Goal: Transaction & Acquisition: Book appointment/travel/reservation

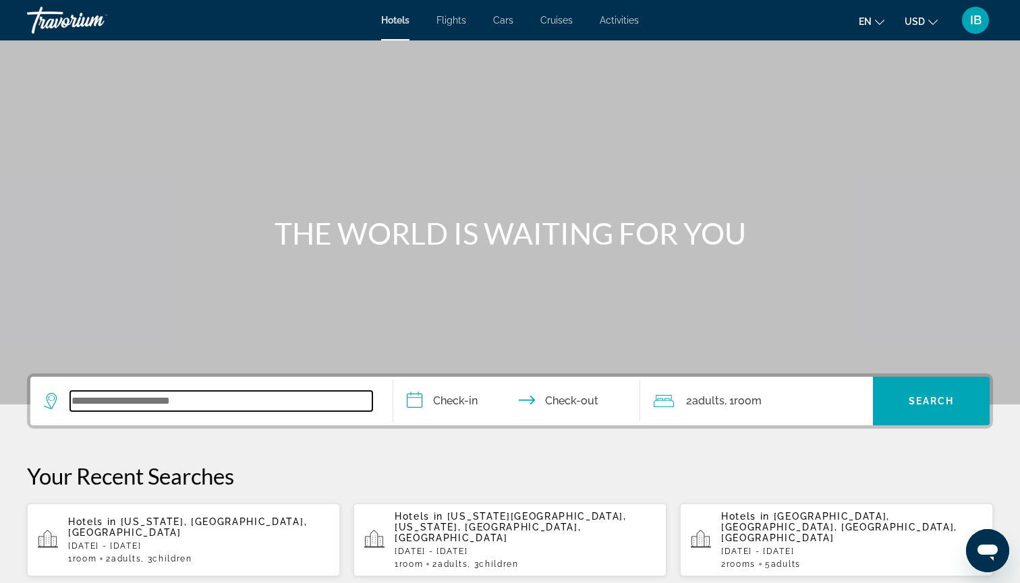
click at [137, 409] on input "Search widget" at bounding box center [221, 401] width 302 height 20
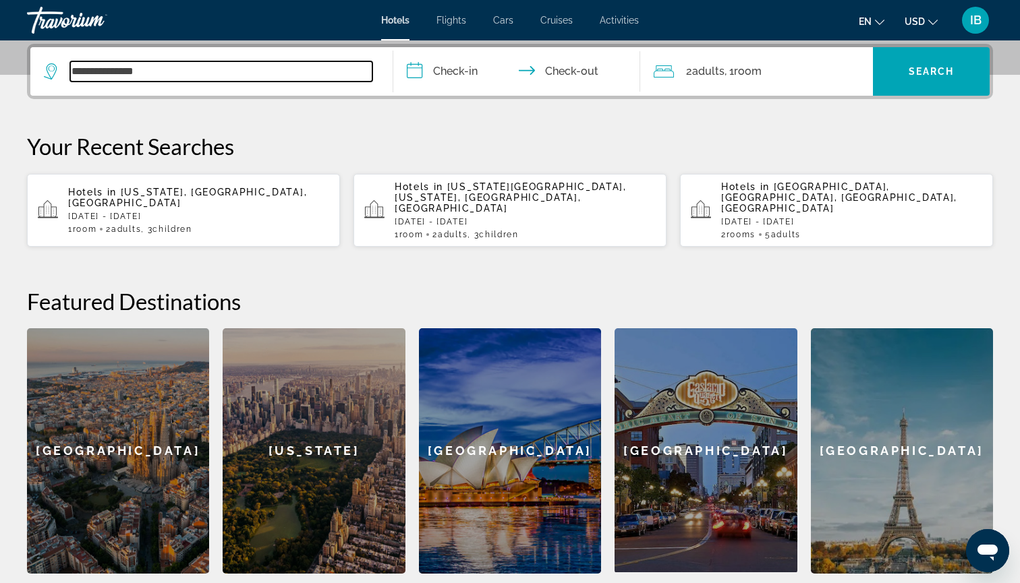
click at [109, 71] on input "**********" at bounding box center [221, 71] width 302 height 20
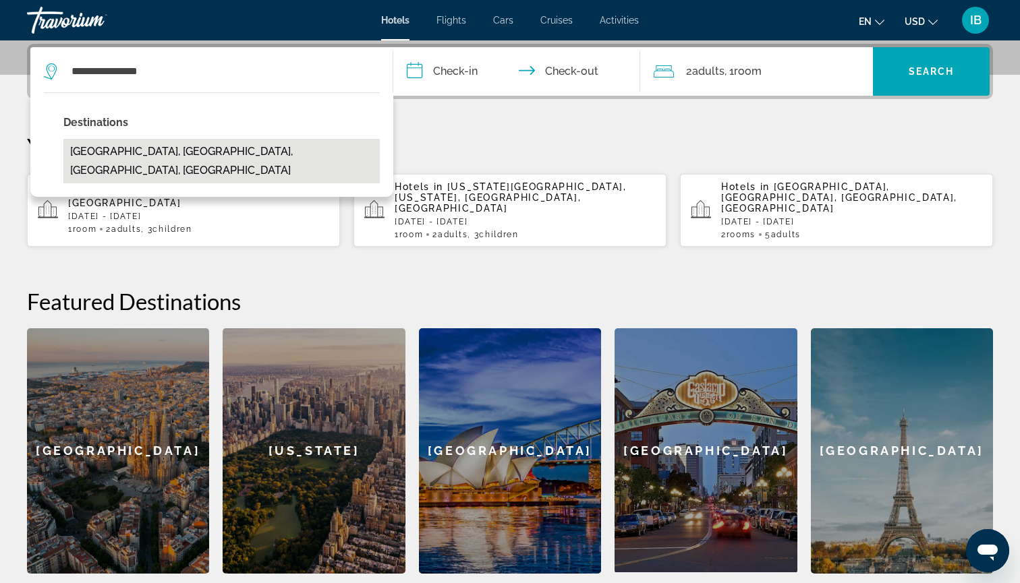
click at [140, 145] on button "Sullivans Island, Charleston, SC, United States" at bounding box center [221, 161] width 316 height 45
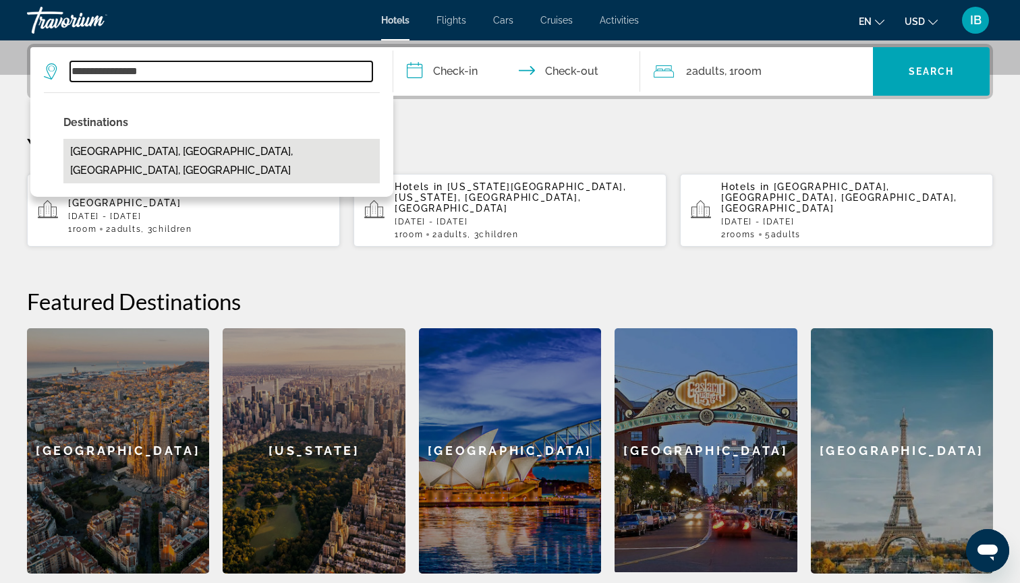
type input "**********"
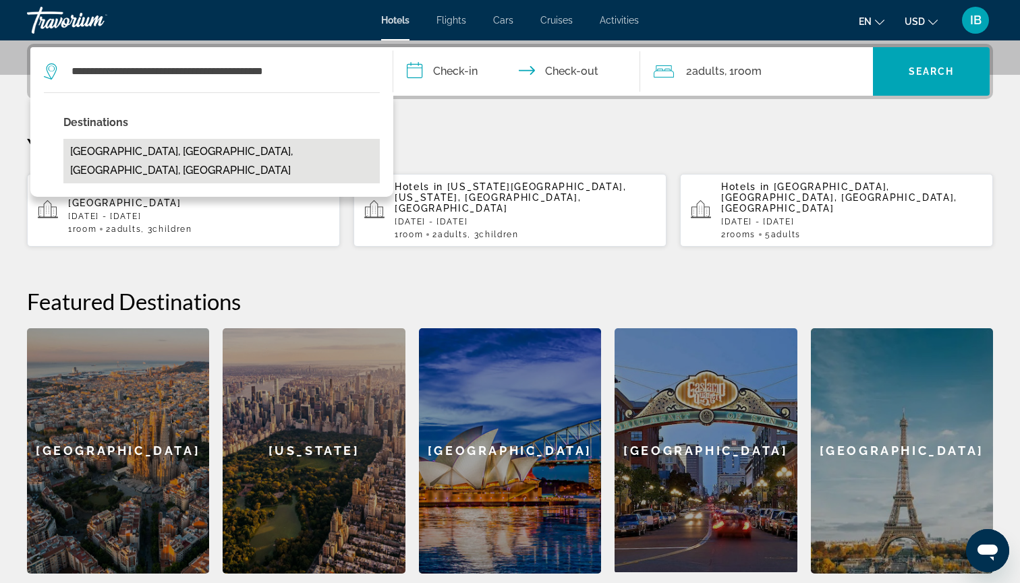
click at [233, 154] on button "Sullivans Island, Charleston, SC, United States" at bounding box center [221, 161] width 316 height 45
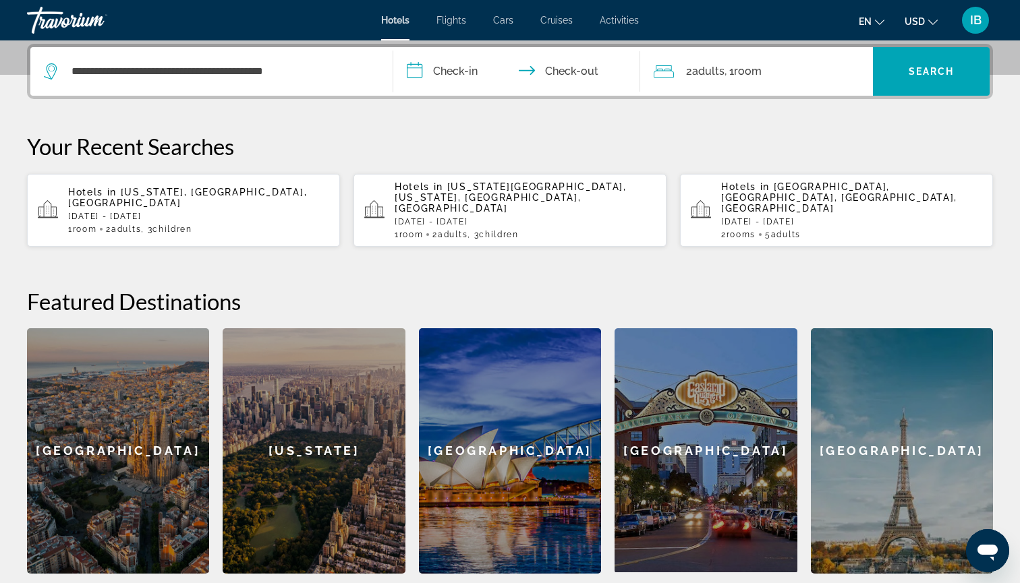
click at [458, 76] on input "**********" at bounding box center [519, 73] width 252 height 53
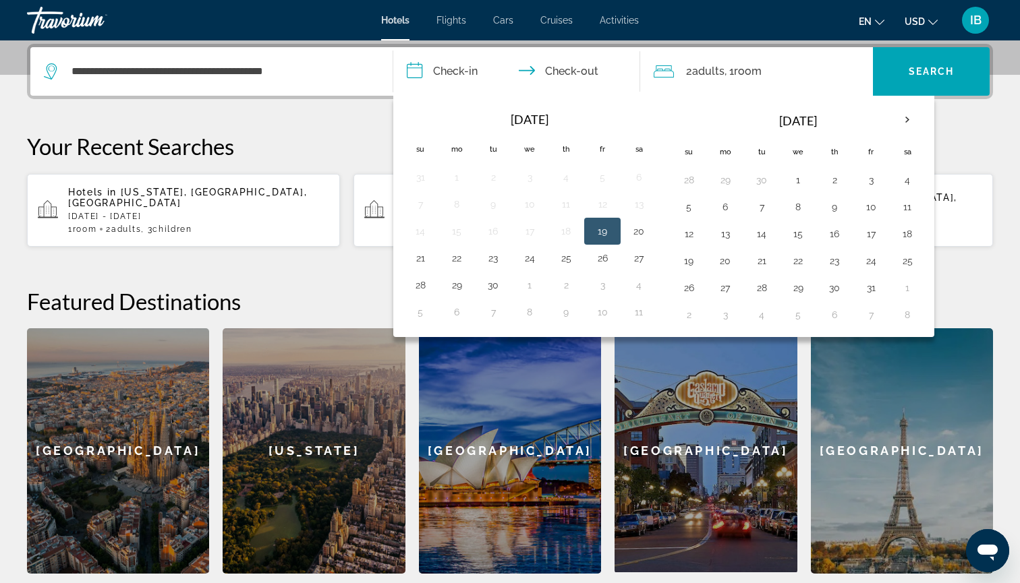
click at [596, 227] on button "19" at bounding box center [603, 231] width 22 height 19
click at [583, 65] on input "**********" at bounding box center [519, 73] width 252 height 53
click at [633, 231] on button "20" at bounding box center [639, 231] width 22 height 19
type input "**********"
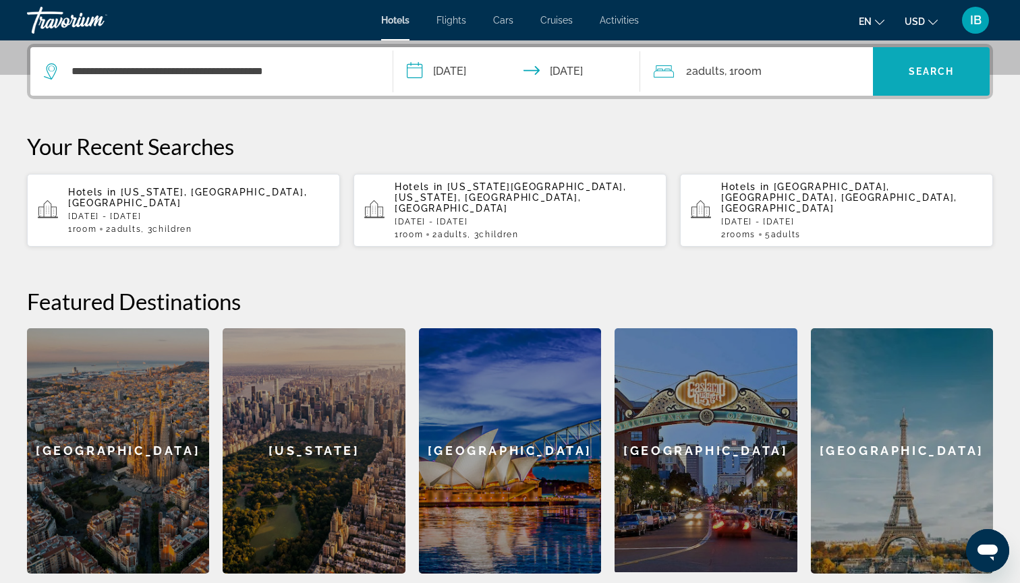
click at [917, 82] on span "Search widget" at bounding box center [931, 71] width 117 height 32
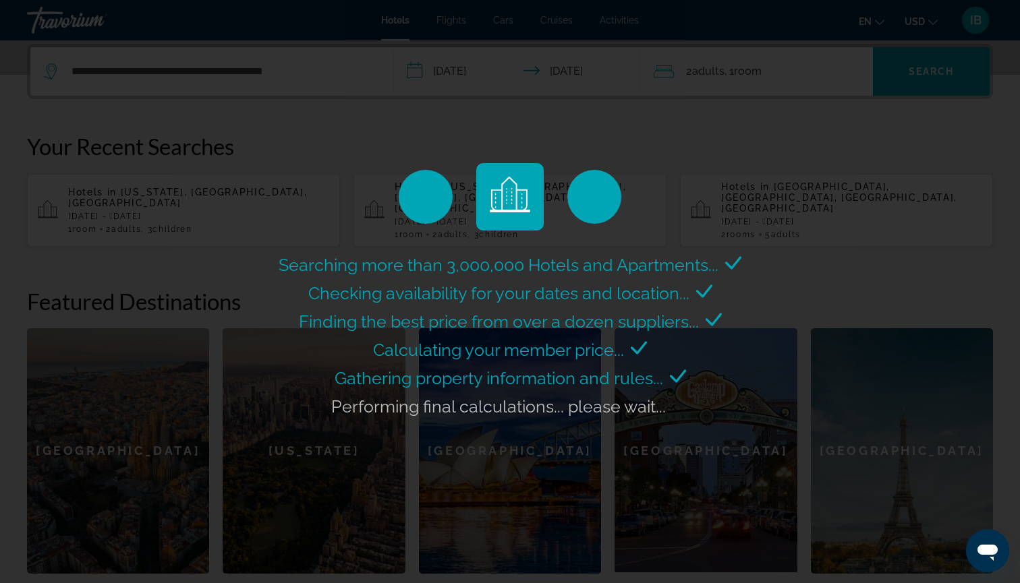
scroll to position [0, 0]
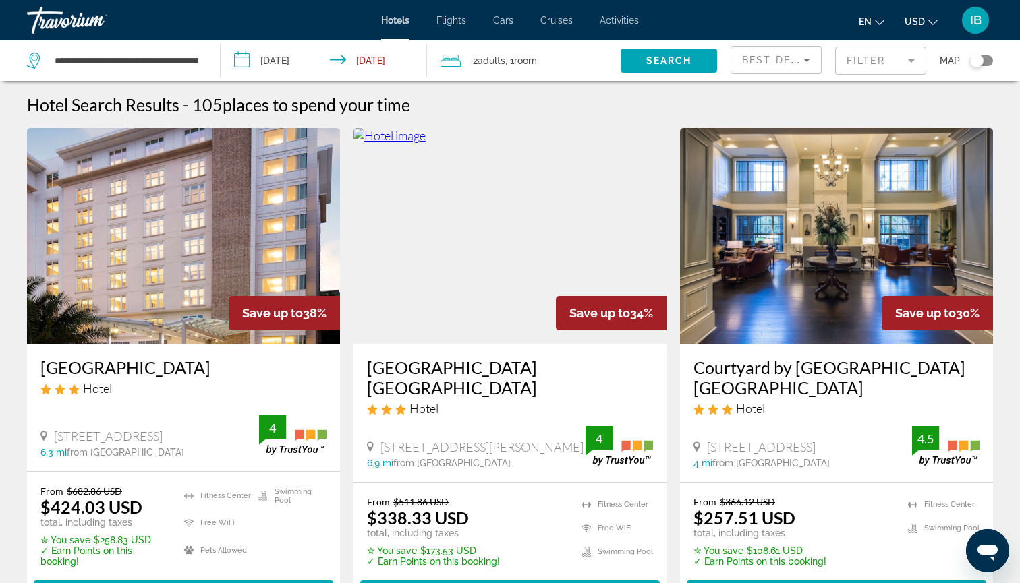
click at [979, 63] on div "Toggle map" at bounding box center [976, 60] width 13 height 13
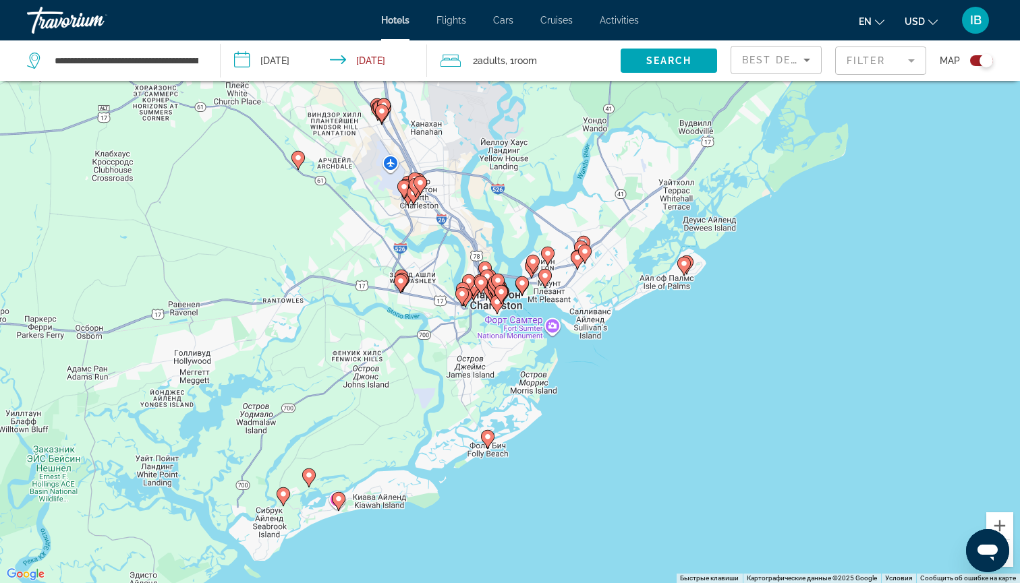
drag, startPoint x: 672, startPoint y: 339, endPoint x: 645, endPoint y: 299, distance: 48.1
click at [645, 299] on div "Чтобы активировать перетаскивание с помощью клавиатуры, нажмите Alt + Ввод. Пос…" at bounding box center [510, 291] width 1020 height 583
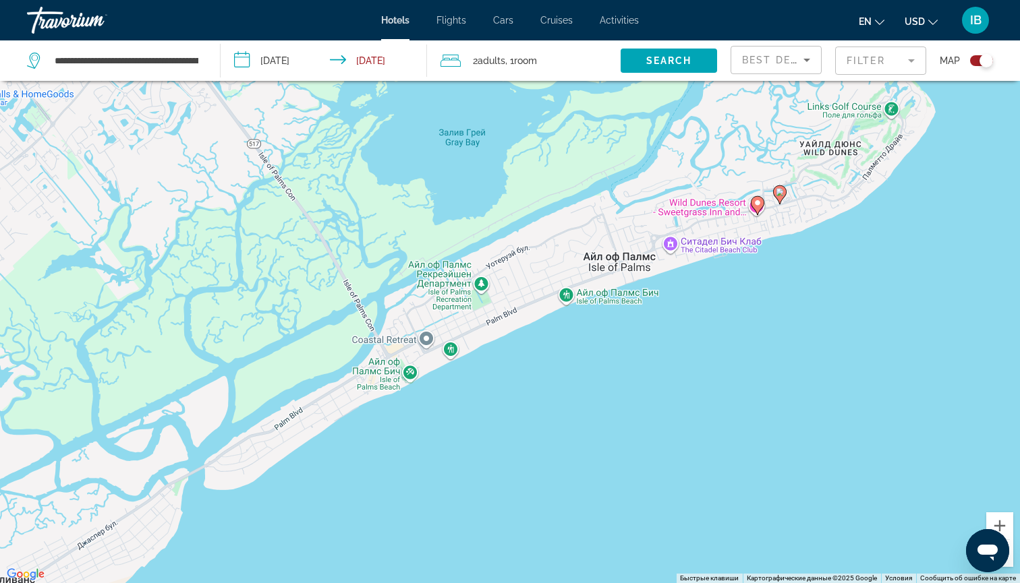
drag, startPoint x: 876, startPoint y: 151, endPoint x: 662, endPoint y: 240, distance: 232.2
click at [662, 240] on div "Чтобы активировать перетаскивание с помощью клавиатуры, нажмите Alt + Ввод. Пос…" at bounding box center [510, 291] width 1020 height 583
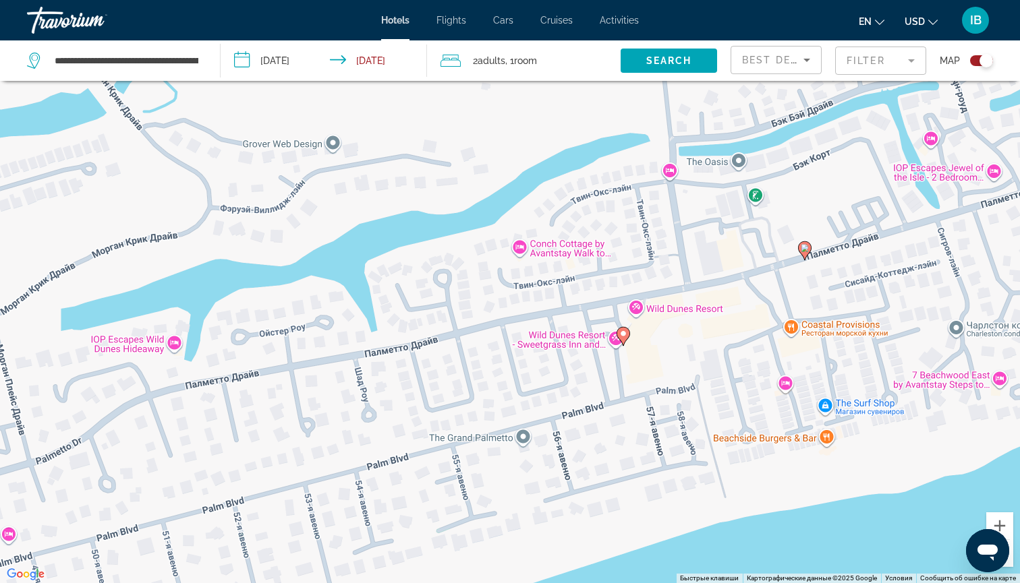
click at [623, 335] on image "Main content" at bounding box center [623, 334] width 8 height 8
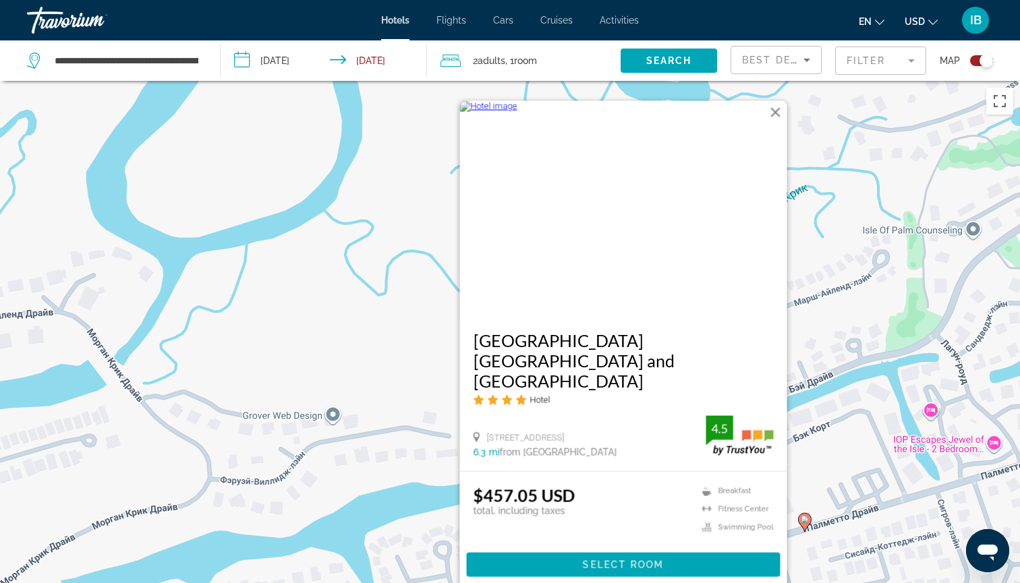
click at [776, 122] on button "Закрыть" at bounding box center [776, 112] width 20 height 20
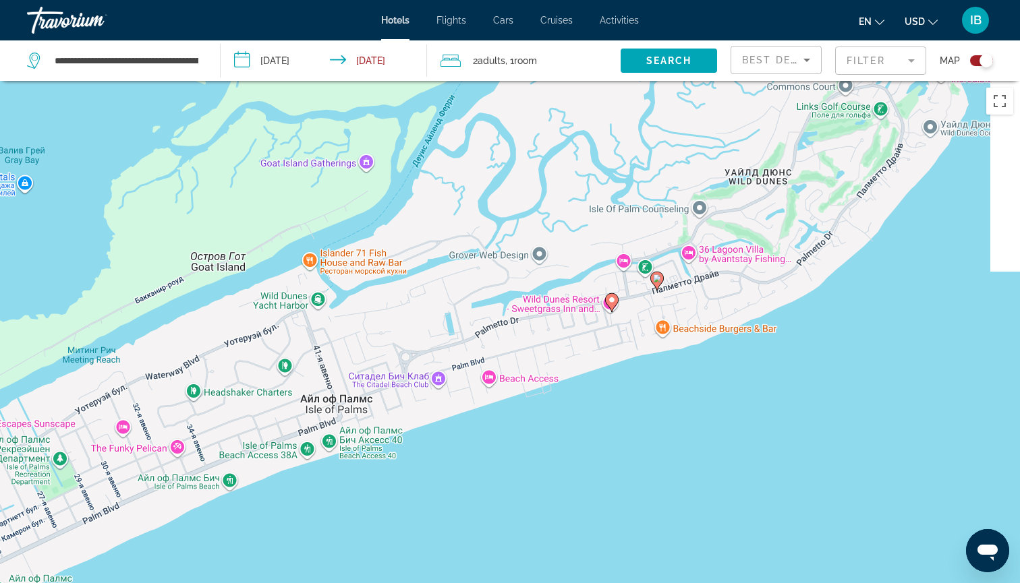
drag, startPoint x: 842, startPoint y: 349, endPoint x: 679, endPoint y: 314, distance: 166.8
click at [679, 314] on div "Чтобы активировать перетаскивание с помощью клавиатуры, нажмите Alt + Ввод. Пос…" at bounding box center [510, 372] width 1020 height 583
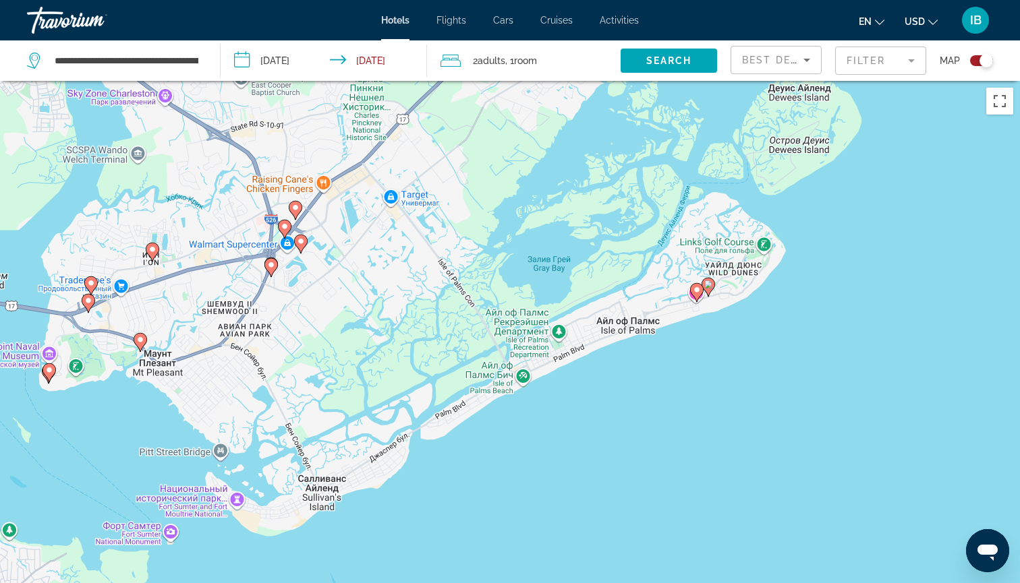
drag, startPoint x: 215, startPoint y: 258, endPoint x: 379, endPoint y: 281, distance: 165.6
click at [378, 281] on div "Чтобы активировать перетаскивание с помощью клавиатуры, нажмите Alt + Ввод. Пос…" at bounding box center [510, 372] width 1020 height 583
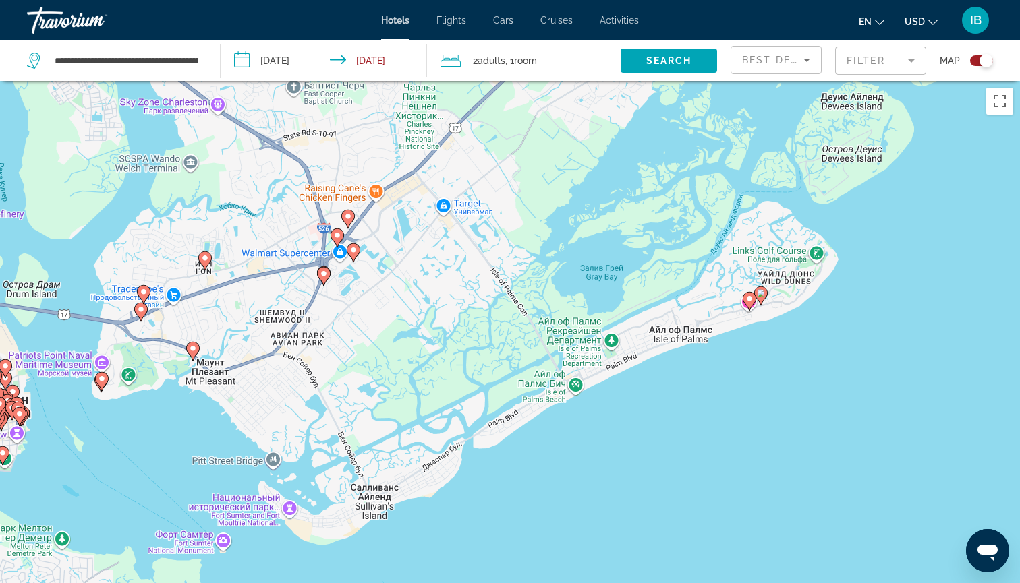
click at [326, 270] on image "Main content" at bounding box center [324, 274] width 8 height 8
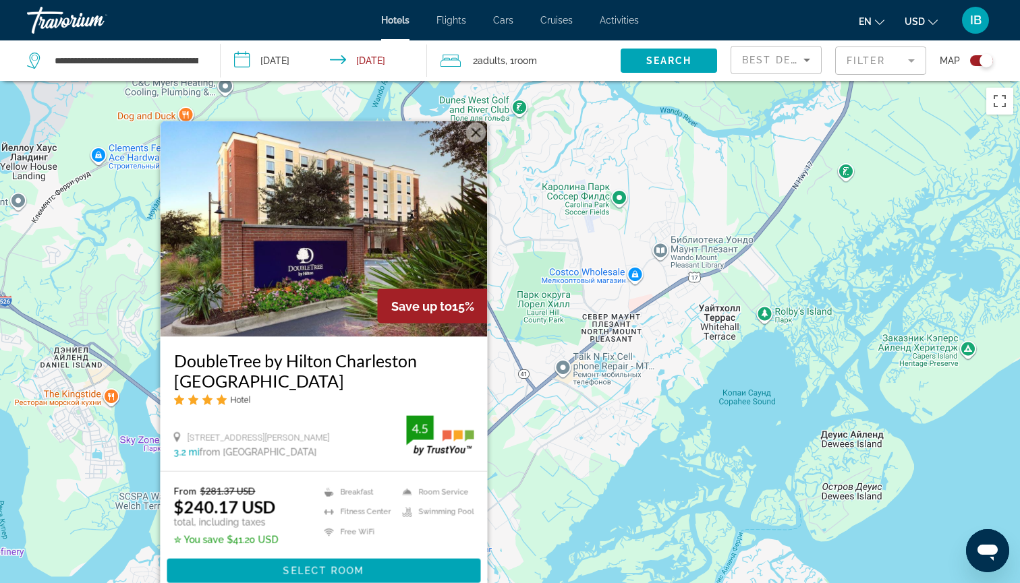
click at [473, 133] on button "Закрыть" at bounding box center [476, 132] width 20 height 20
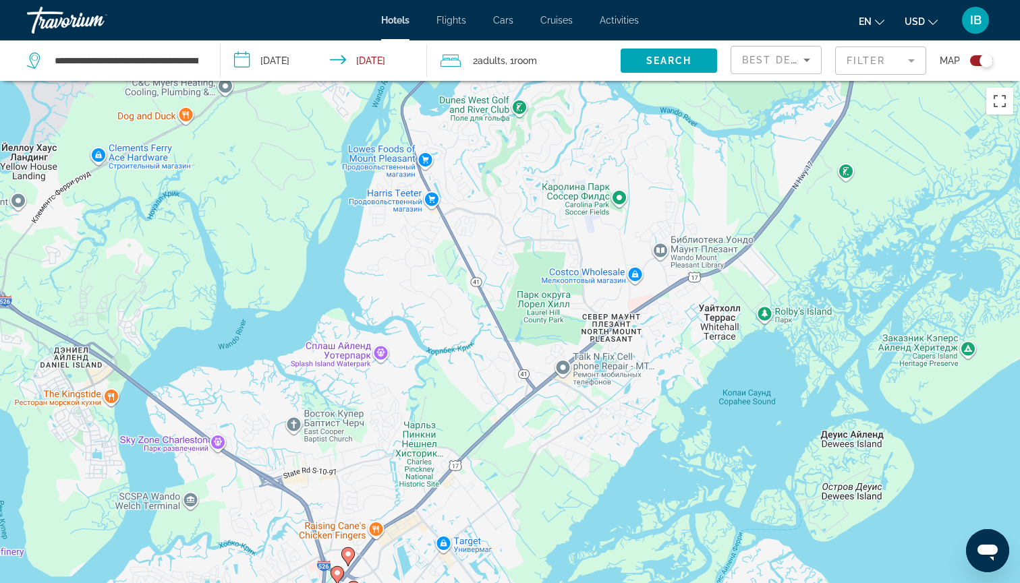
click at [347, 559] on icon "Main content" at bounding box center [348, 557] width 12 height 18
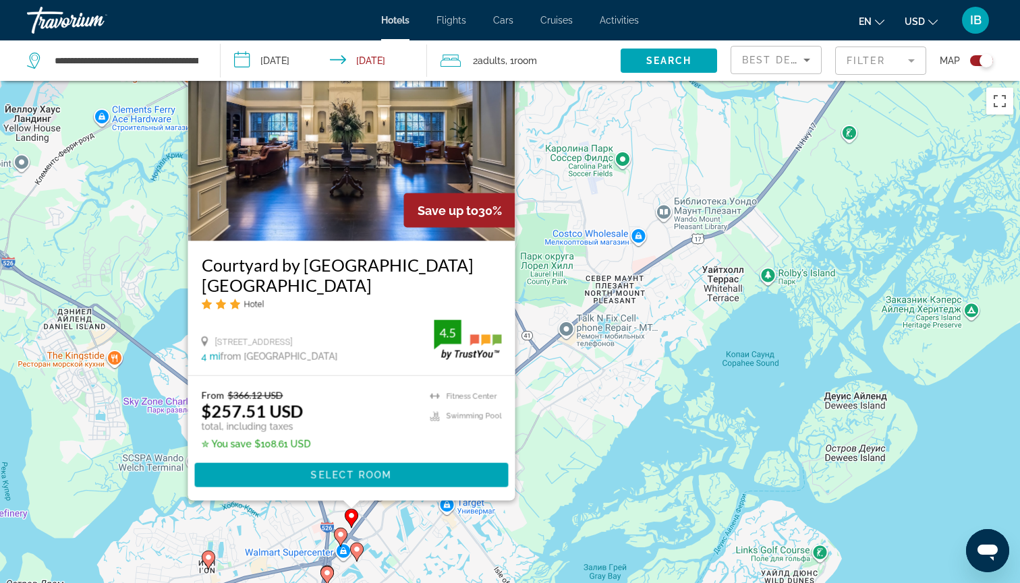
drag, startPoint x: 592, startPoint y: 356, endPoint x: 595, endPoint y: 261, distance: 95.1
click at [595, 261] on div "Чтобы активировать перетаскивание с помощью клавиатуры, нажмите Alt + Ввод. Пос…" at bounding box center [510, 372] width 1020 height 583
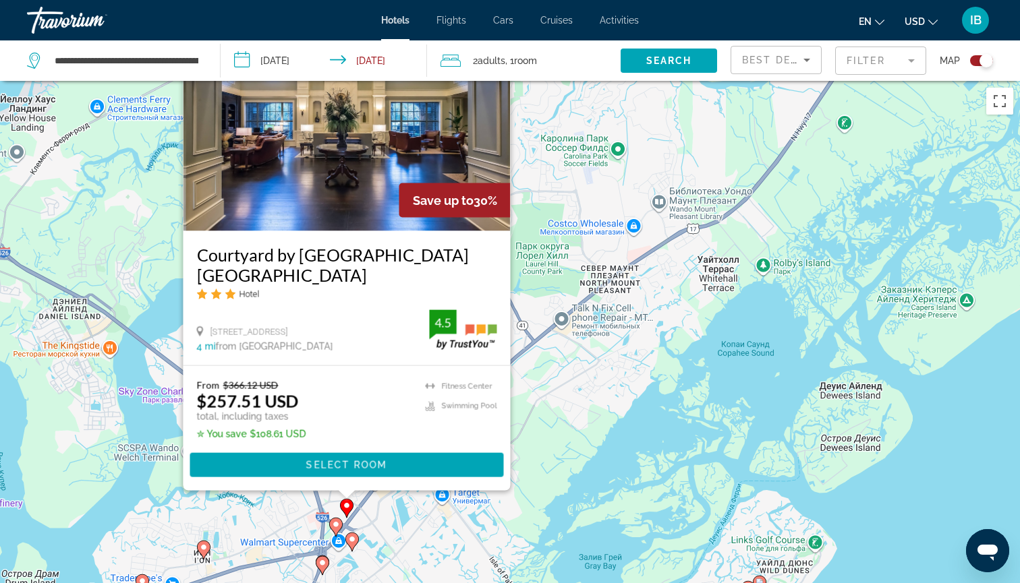
drag, startPoint x: 580, startPoint y: 388, endPoint x: 575, endPoint y: 373, distance: 15.8
click at [575, 373] on div "Чтобы активировать перетаскивание с помощью клавиатуры, нажмите Alt + Ввод. Пос…" at bounding box center [510, 372] width 1020 height 583
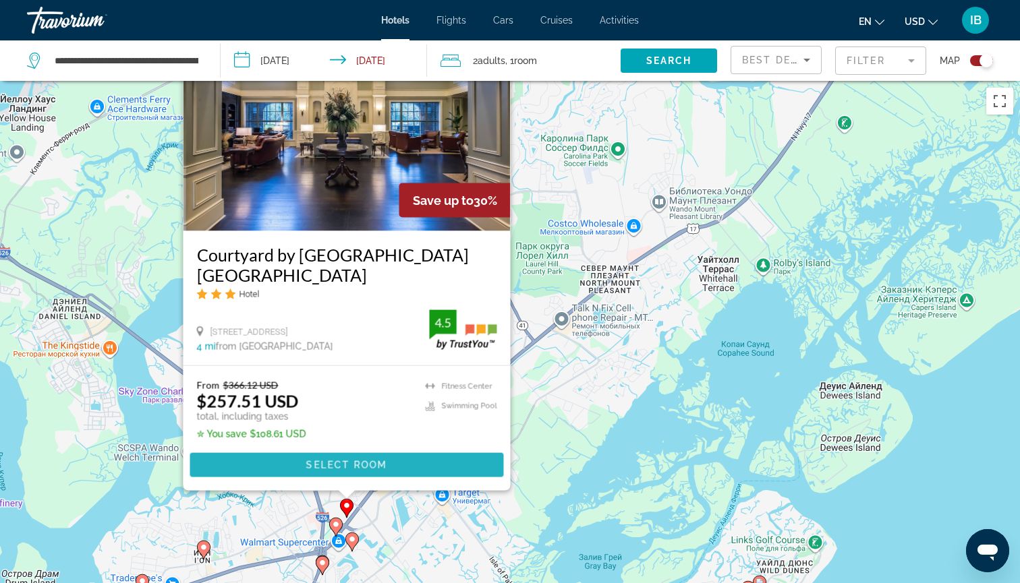
click at [390, 459] on span "Main content" at bounding box center [347, 465] width 314 height 32
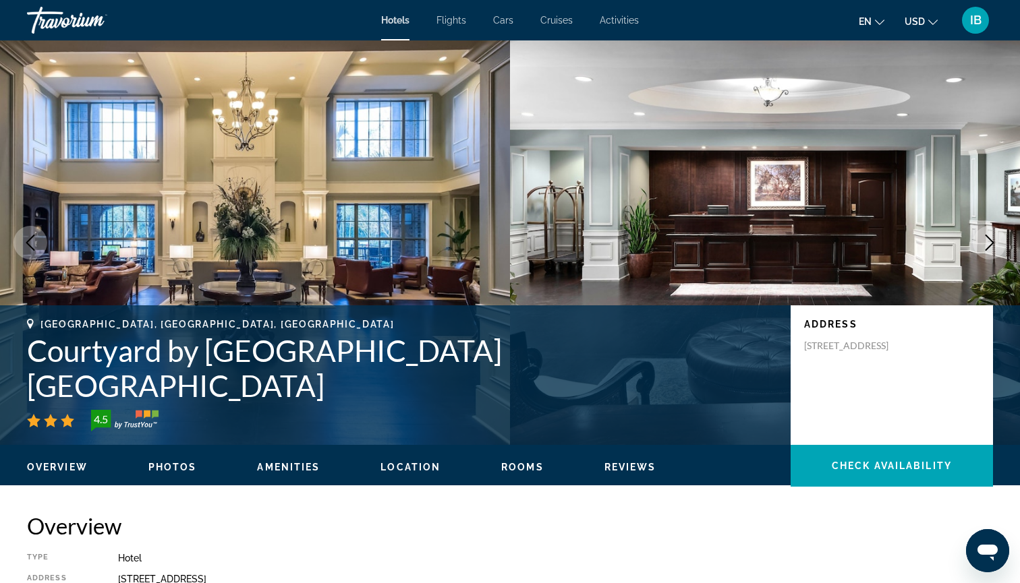
drag, startPoint x: 610, startPoint y: 256, endPoint x: 583, endPoint y: 115, distance: 142.9
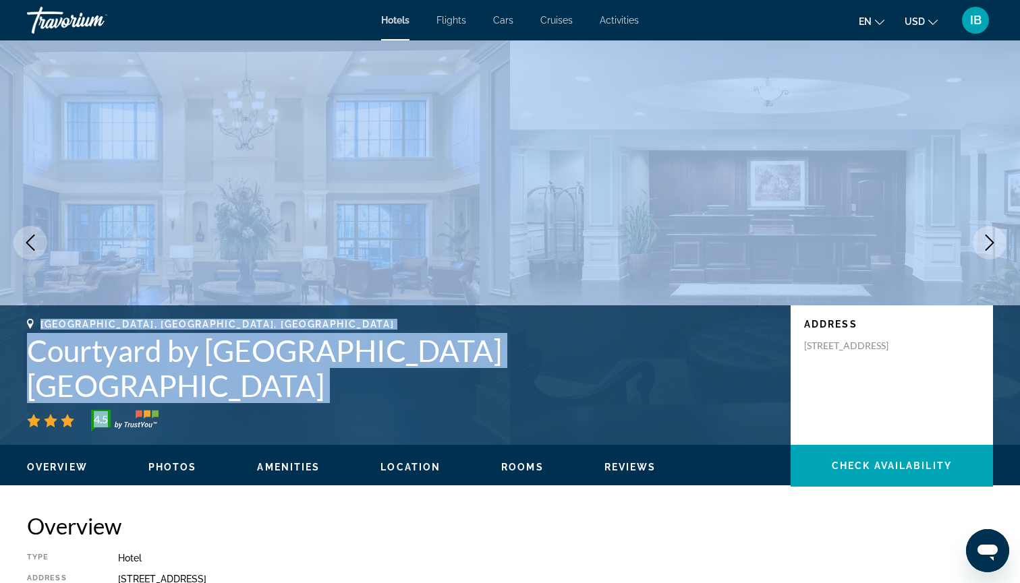
drag, startPoint x: 501, startPoint y: 417, endPoint x: 495, endPoint y: 221, distance: 195.7
click at [495, 221] on div "prev next Mount Pleasant, SC, United States Courtyard by Marriott Charleston Mo…" at bounding box center [510, 242] width 1020 height 405
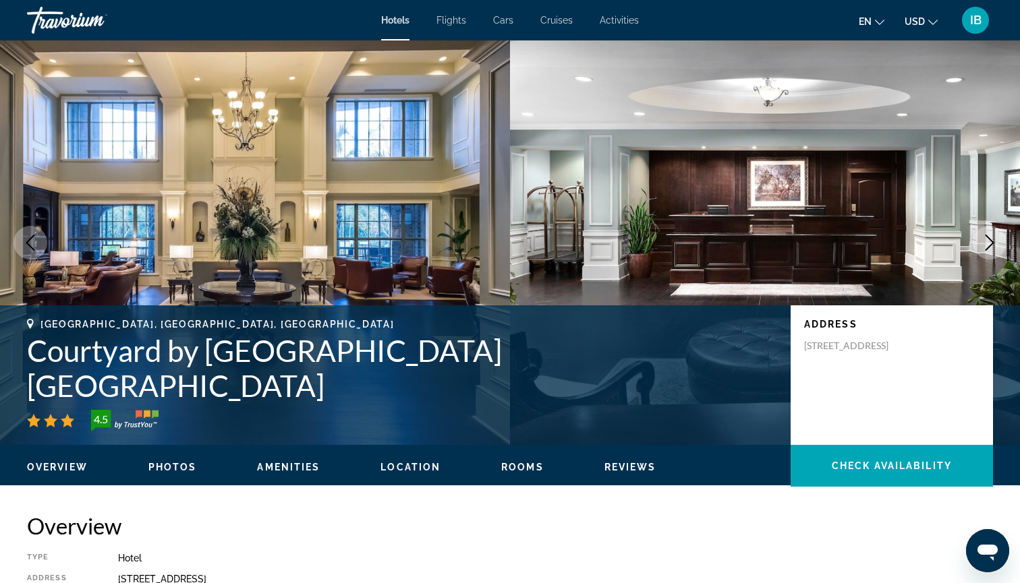
click at [628, 534] on h2 "Overview" at bounding box center [510, 526] width 966 height 27
drag, startPoint x: 623, startPoint y: 527, endPoint x: 606, endPoint y: 471, distance: 58.0
click at [652, 560] on div "Hotel" at bounding box center [555, 558] width 875 height 11
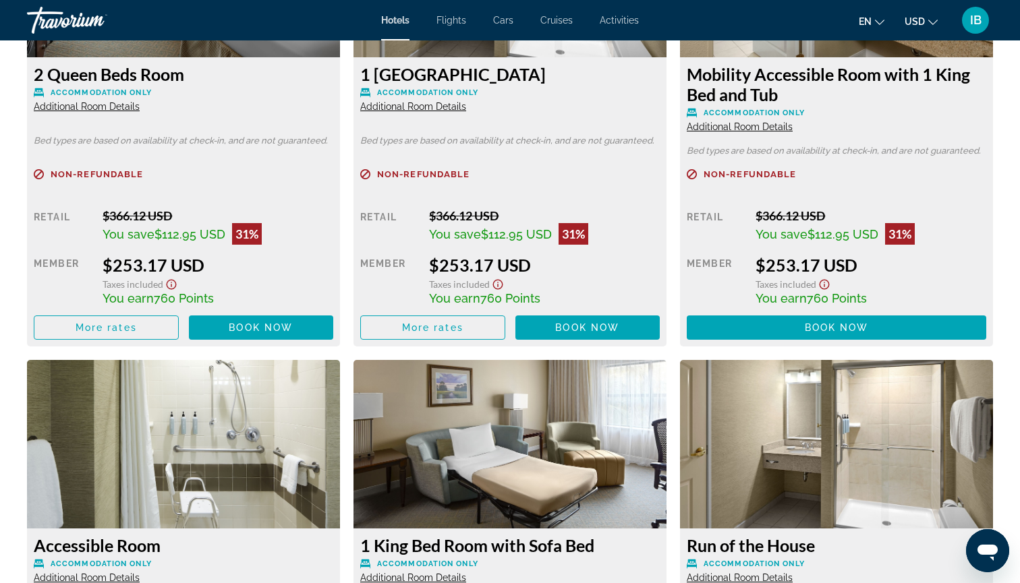
scroll to position [2022, 0]
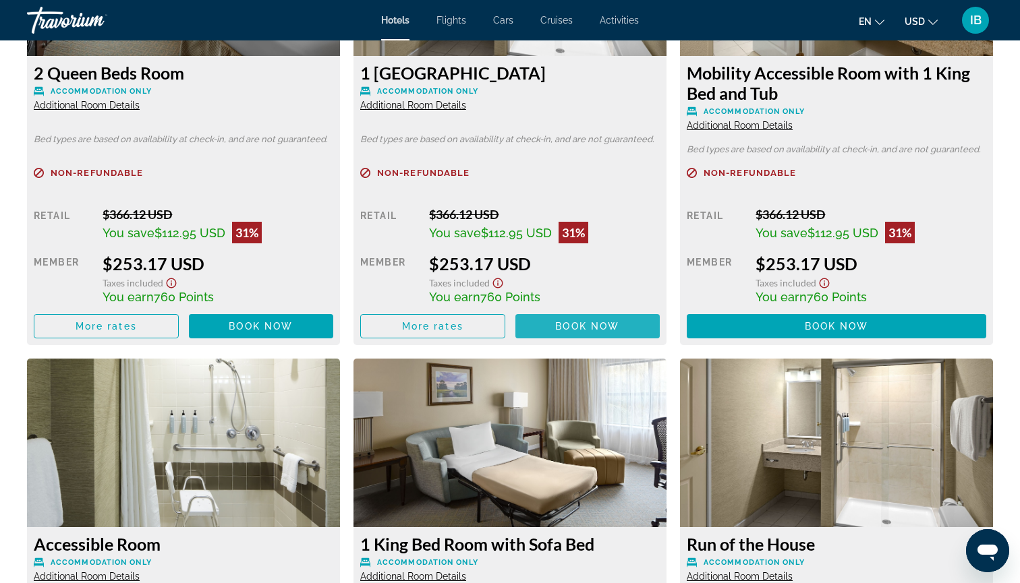
click at [595, 320] on span "Main content" at bounding box center [587, 326] width 145 height 32
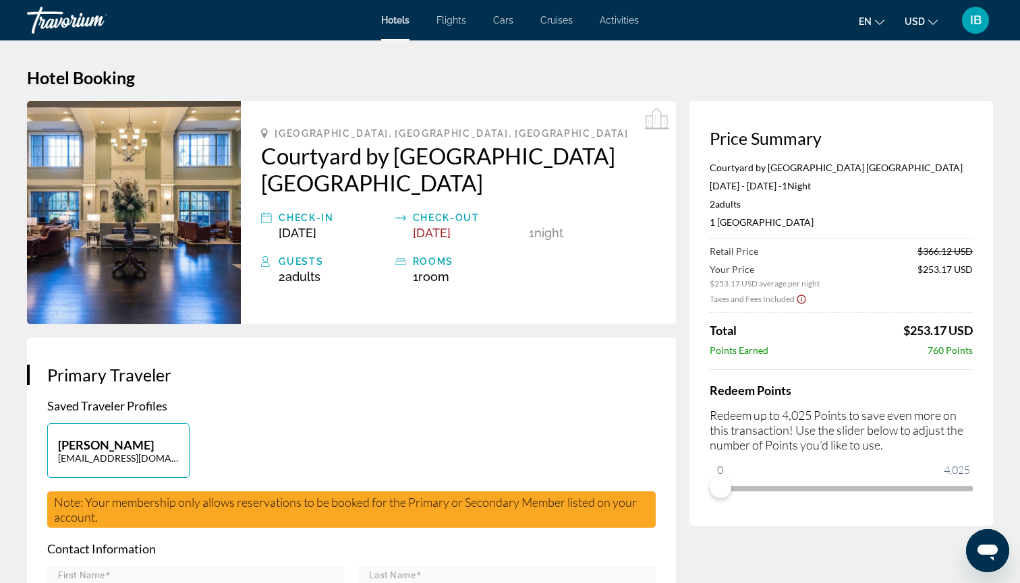
click at [799, 303] on icon "Show Taxes and Fees disclaimer" at bounding box center [801, 299] width 11 height 12
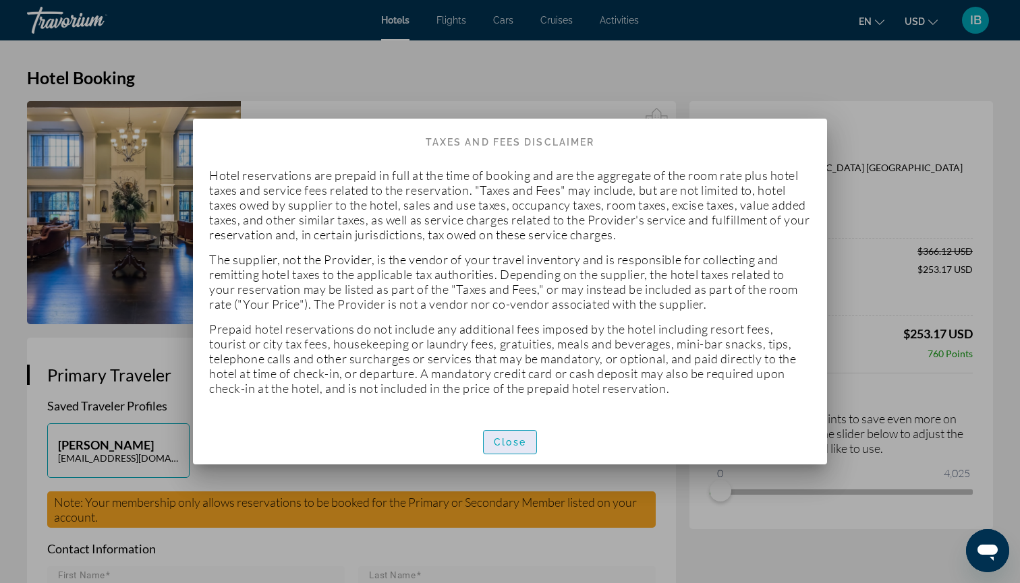
click at [504, 442] on span "Close" at bounding box center [510, 442] width 32 height 11
